Goal: Task Accomplishment & Management: Manage account settings

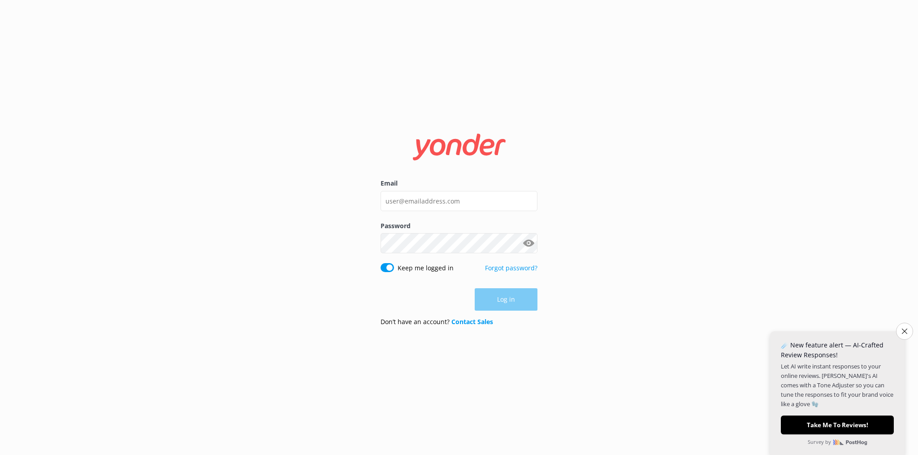
type input "[EMAIL_ADDRESS][DOMAIN_NAME]"
click at [503, 306] on button "Log in" at bounding box center [506, 299] width 63 height 22
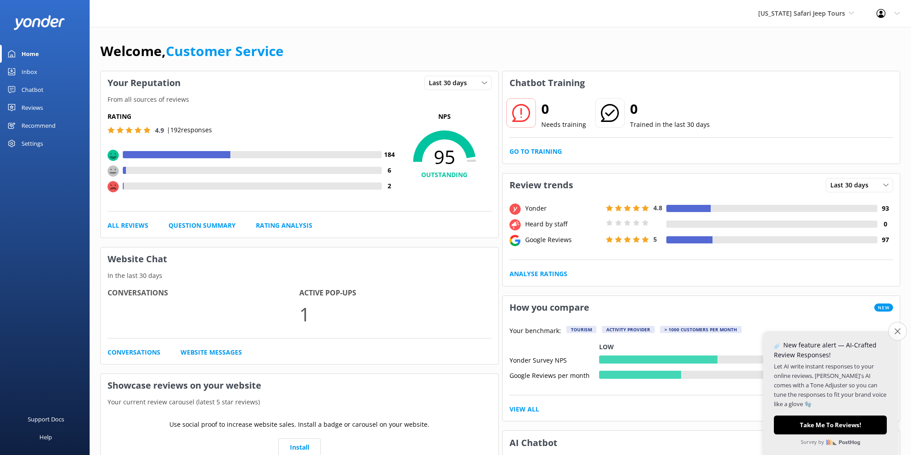
click at [896, 332] on icon "Close survey" at bounding box center [898, 331] width 6 height 6
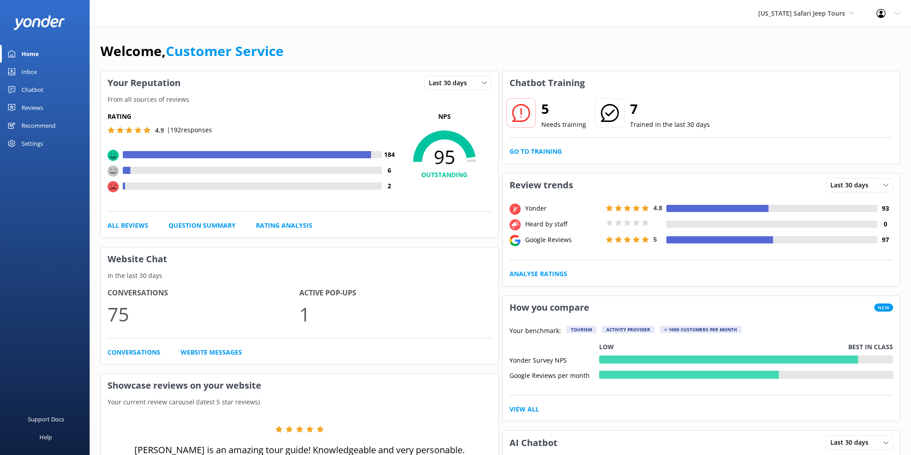
click at [26, 71] on div "Inbox" at bounding box center [30, 72] width 16 height 18
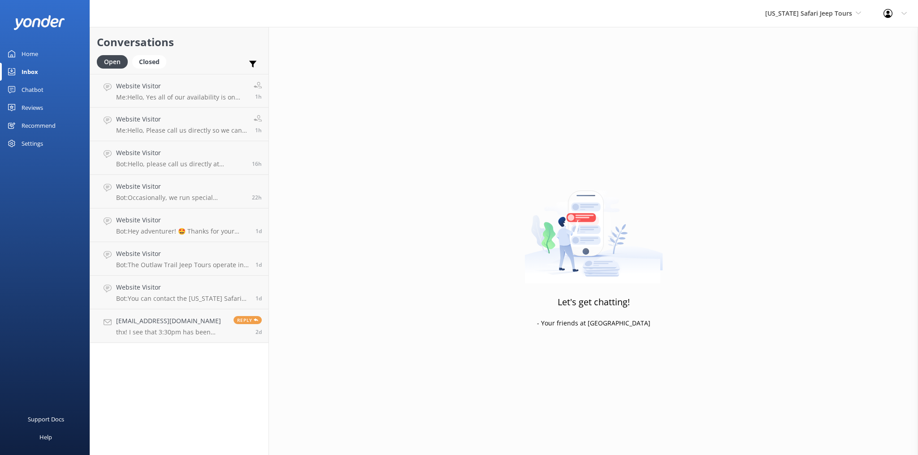
click at [34, 50] on div "Home" at bounding box center [30, 54] width 17 height 18
